Goal: Task Accomplishment & Management: Use online tool/utility

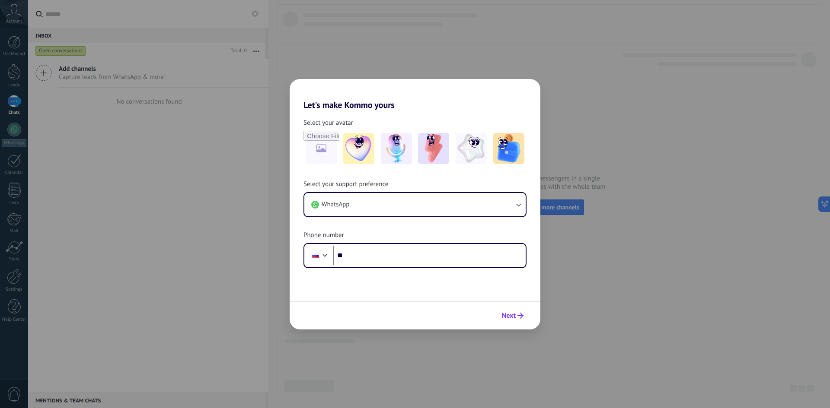
click at [519, 315] on icon "submit" at bounding box center [520, 316] width 6 height 6
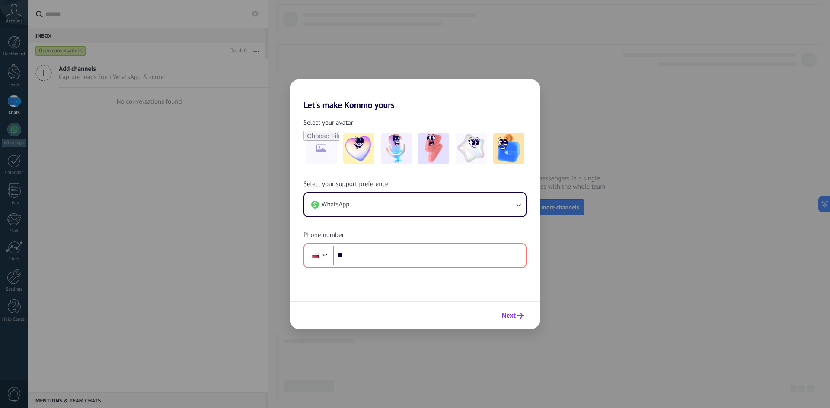
click at [519, 315] on icon "submit" at bounding box center [520, 316] width 6 height 6
click at [446, 268] on form "Select your avatar Select your support preference WhatsApp Phone number Phone *…" at bounding box center [415, 220] width 251 height 220
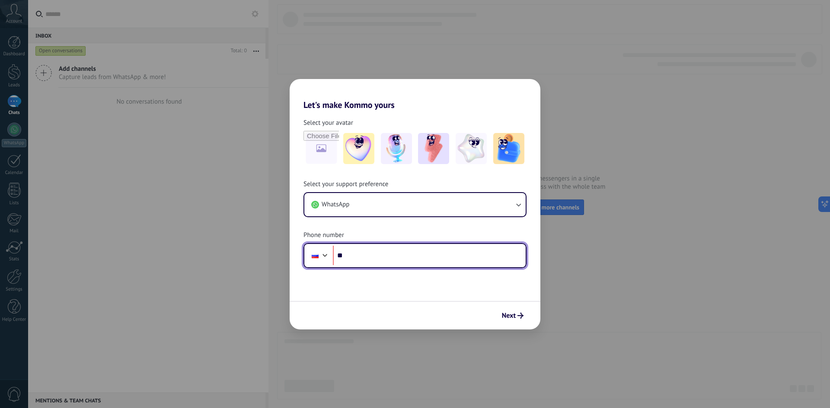
click at [449, 262] on input "**" at bounding box center [429, 256] width 193 height 20
type input "**********"
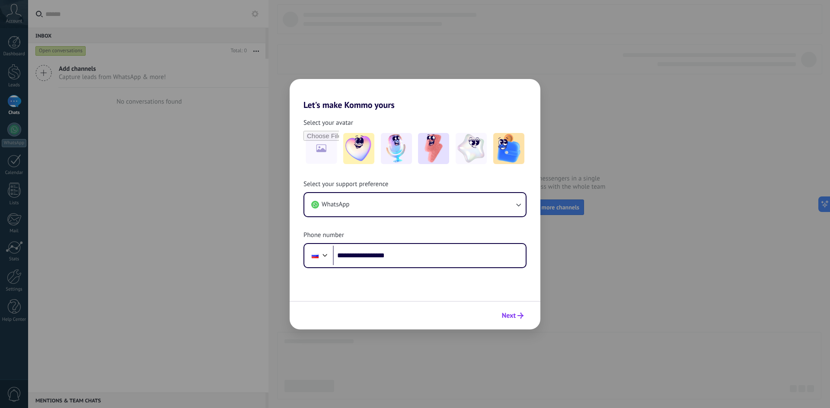
click at [510, 309] on button "Next" at bounding box center [512, 316] width 29 height 15
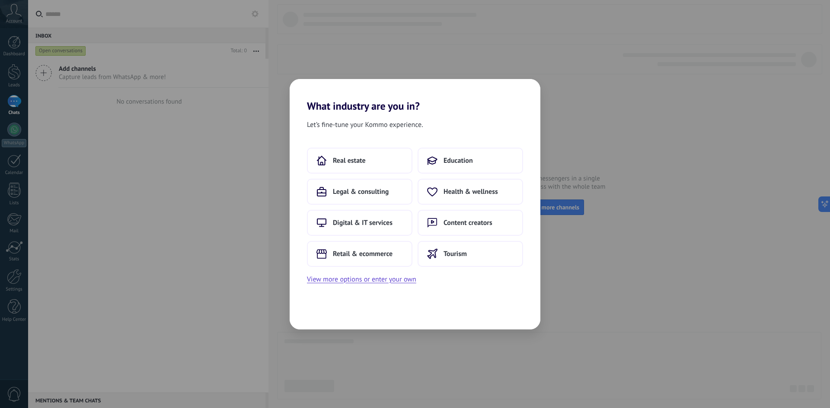
click at [792, 92] on div "What industry are you in? Let’s fine-tune your Kommo experience. Real estate Ed…" at bounding box center [415, 204] width 830 height 408
drag, startPoint x: 599, startPoint y: 178, endPoint x: 589, endPoint y: 160, distance: 20.9
click at [599, 178] on div "What industry are you in? Let’s fine-tune your Kommo experience. Real estate Ed…" at bounding box center [415, 204] width 830 height 408
drag, startPoint x: 542, startPoint y: 77, endPoint x: 428, endPoint y: 90, distance: 113.9
click at [541, 77] on div "What industry are you in? Let’s fine-tune your Kommo experience. Real estate Ed…" at bounding box center [415, 204] width 830 height 408
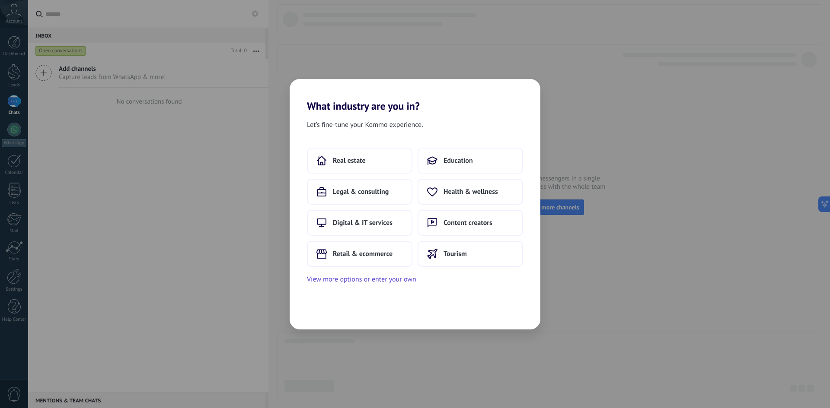
click at [430, 87] on h2 "What industry are you in?" at bounding box center [415, 95] width 251 height 33
drag, startPoint x: 398, startPoint y: 141, endPoint x: 366, endPoint y: 178, distance: 47.8
click at [396, 142] on div "Let’s fine-tune your Kommo experience. Real estate Education Legal & consulting…" at bounding box center [415, 220] width 251 height 217
click at [367, 175] on div "Real estate Education Legal & consulting Health & wellness Digital & IT service…" at bounding box center [415, 207] width 216 height 119
click at [361, 154] on button "Real estate" at bounding box center [359, 161] width 105 height 26
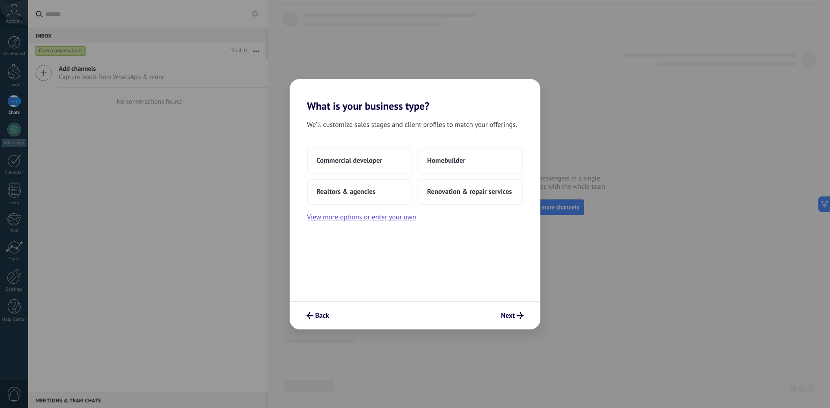
click at [367, 175] on div "Commercial developer Homebuilder Realtors & agencies Renovation & repair servic…" at bounding box center [415, 176] width 216 height 57
click at [517, 309] on button "Next" at bounding box center [512, 316] width 30 height 15
click at [516, 315] on icon "submit" at bounding box center [519, 315] width 7 height 7
click at [456, 193] on span "Renovation & repair services" at bounding box center [469, 192] width 85 height 9
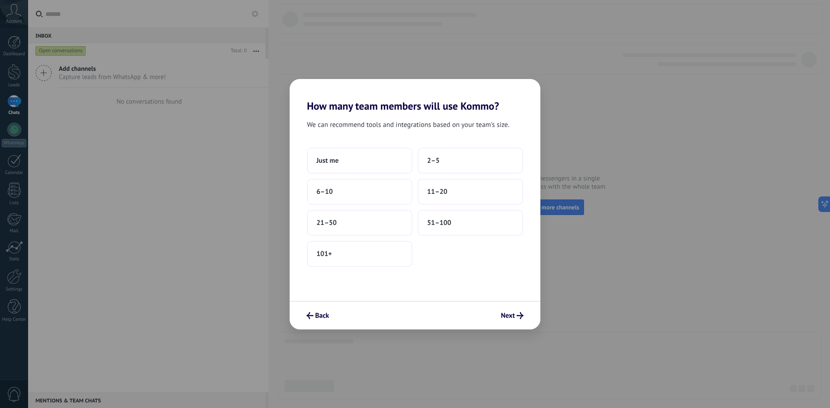
click at [456, 191] on button "11–20" at bounding box center [469, 192] width 105 height 26
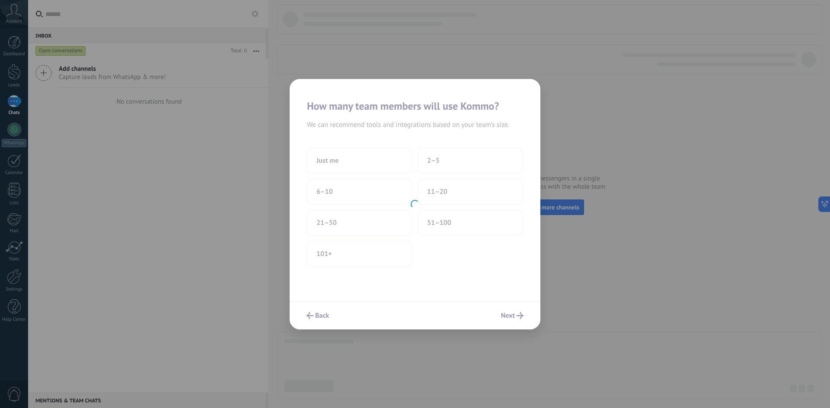
click at [458, 205] on div at bounding box center [415, 204] width 251 height 251
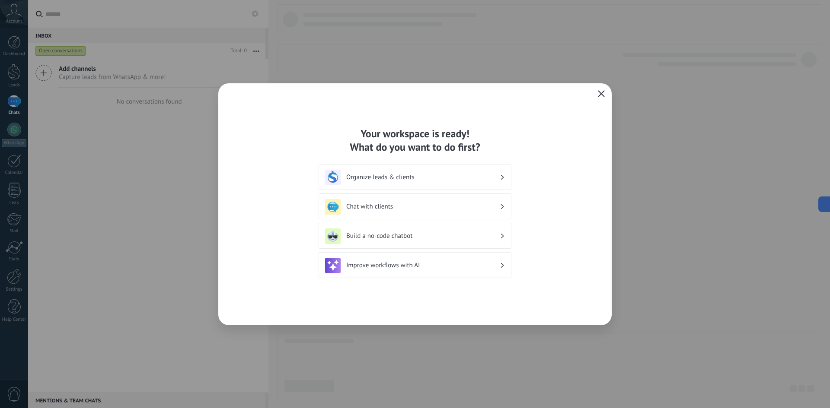
click at [407, 240] on div "Build a no-code chatbot" at bounding box center [415, 237] width 180 height 16
click at [412, 237] on h3 "Build a no-code chatbot" at bounding box center [422, 236] width 153 height 8
click at [460, 173] on div "Organize leads & clients" at bounding box center [415, 178] width 180 height 16
click at [595, 98] on div "Your workspace is ready! What do you want to do first? Organize leads & clients…" at bounding box center [414, 204] width 393 height 242
click at [596, 96] on button "button" at bounding box center [601, 94] width 11 height 12
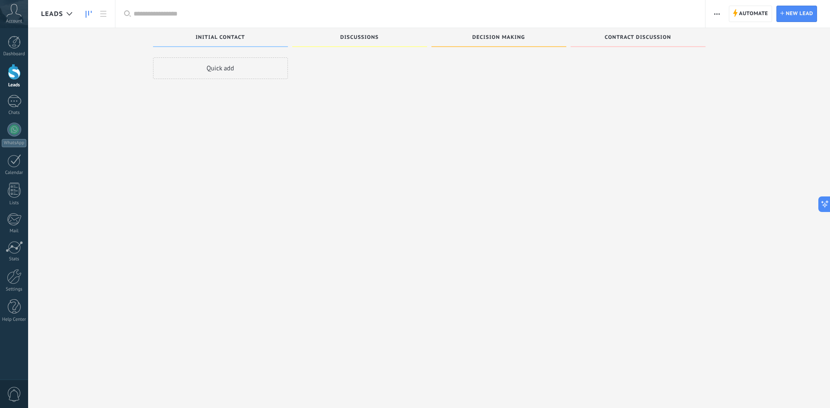
click at [599, 94] on div at bounding box center [415, 204] width 830 height 408
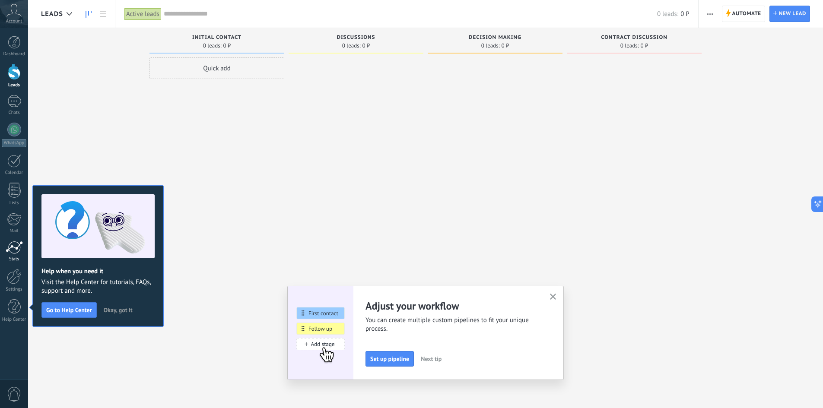
click at [19, 250] on div at bounding box center [14, 247] width 17 height 13
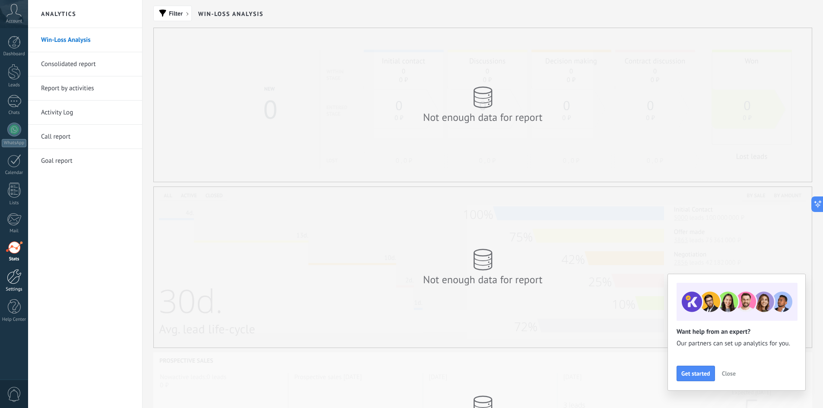
click at [19, 275] on div at bounding box center [14, 276] width 15 height 15
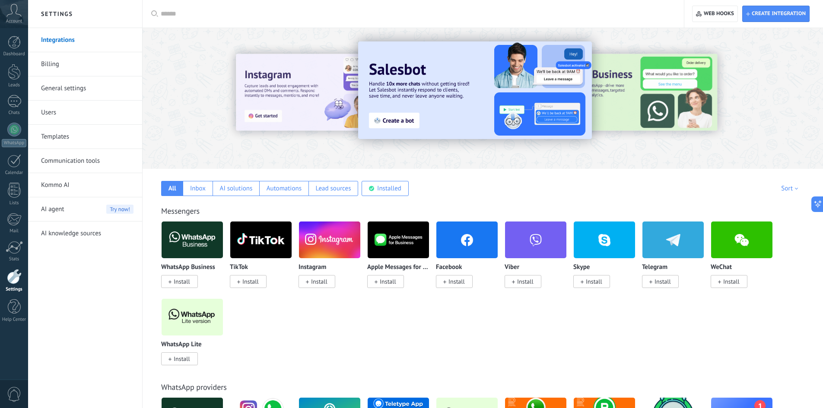
click at [19, 279] on div at bounding box center [14, 276] width 15 height 15
